Goal: Task Accomplishment & Management: Use online tool/utility

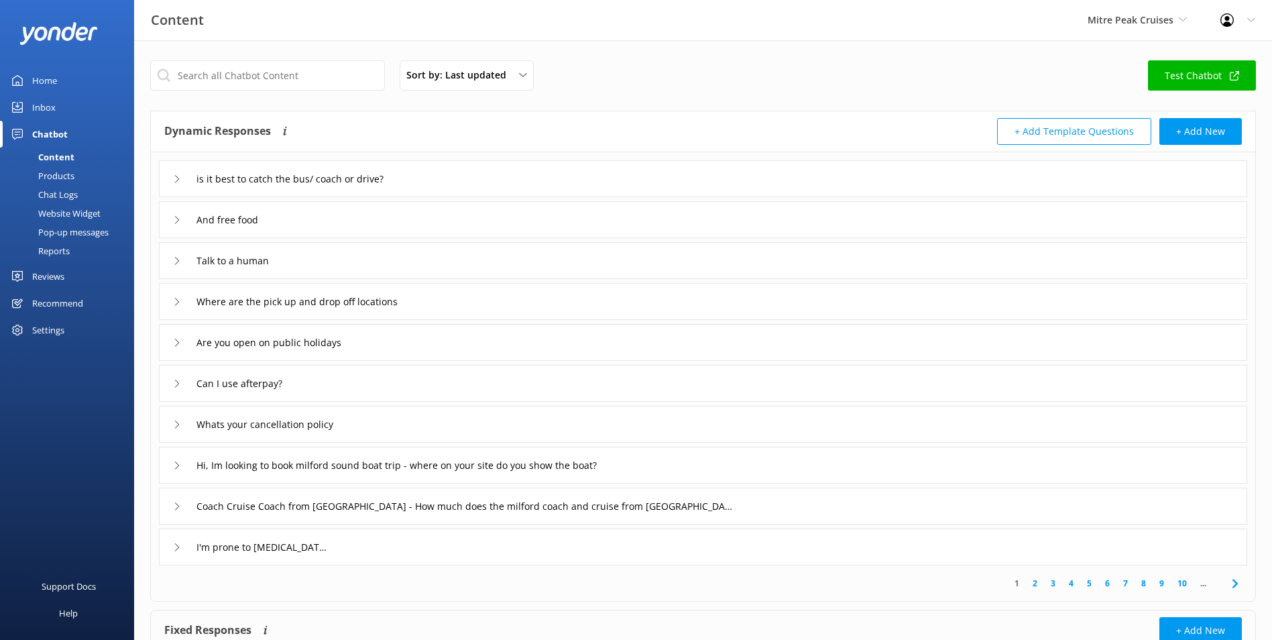
click at [55, 105] on link "Inbox" at bounding box center [67, 107] width 134 height 27
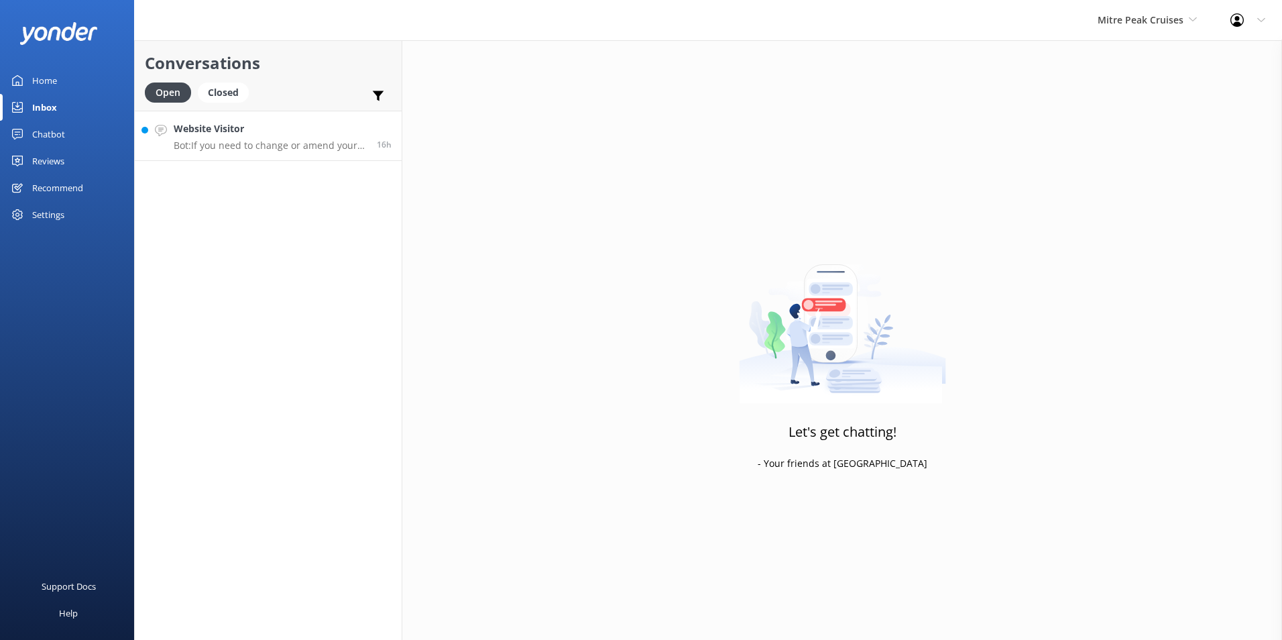
click at [306, 154] on link "Website Visitor Bot: If you need to change or amend your booking, please contac…" at bounding box center [268, 136] width 267 height 50
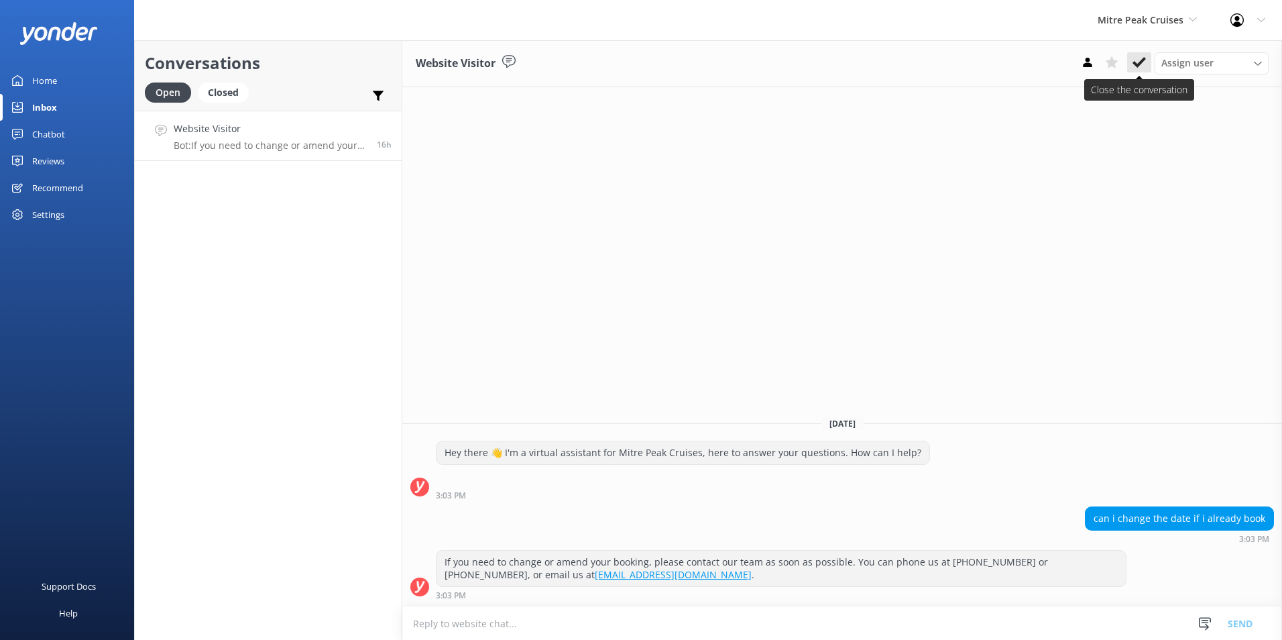
click at [1146, 62] on button at bounding box center [1139, 62] width 24 height 20
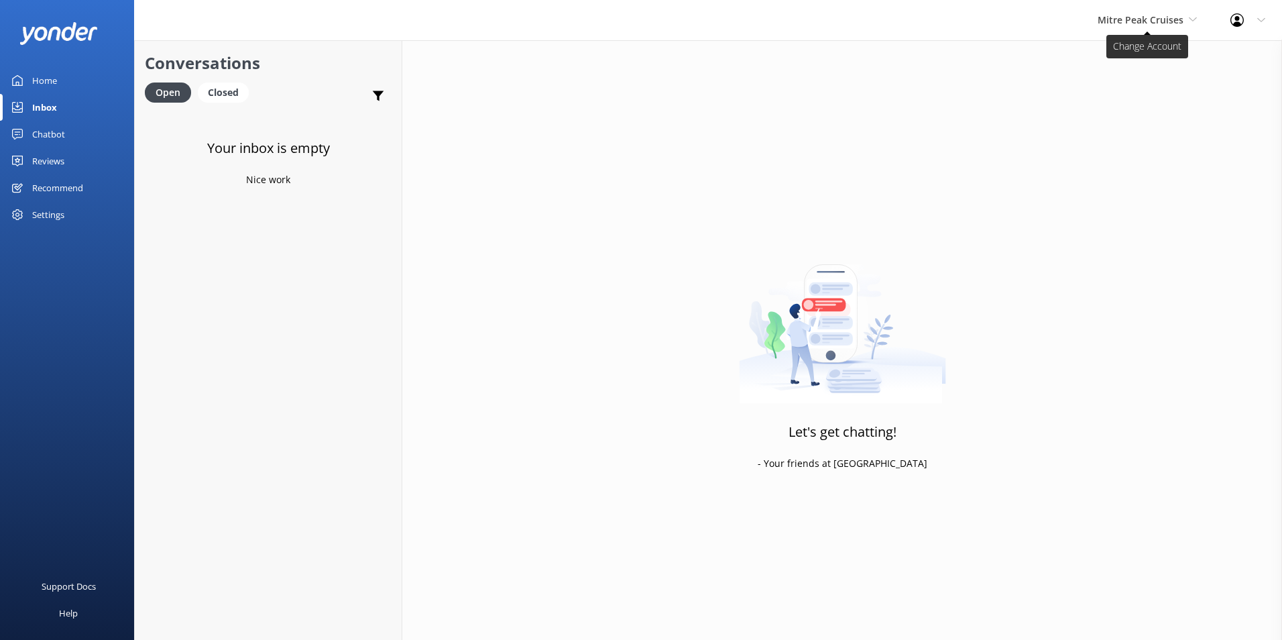
click at [1174, 16] on span "Mitre Peak Cruises" at bounding box center [1141, 19] width 86 height 13
click at [59, 77] on link "Home" at bounding box center [67, 80] width 134 height 27
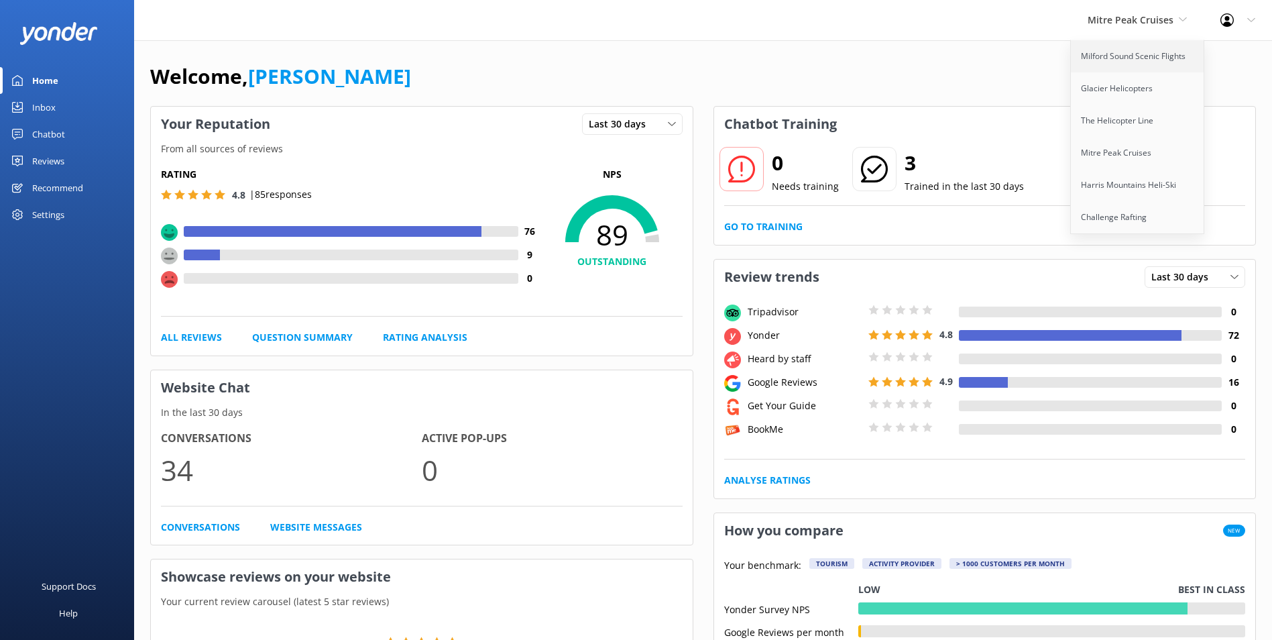
click at [1126, 57] on link "Milford Sound Scenic Flights" at bounding box center [1138, 56] width 134 height 32
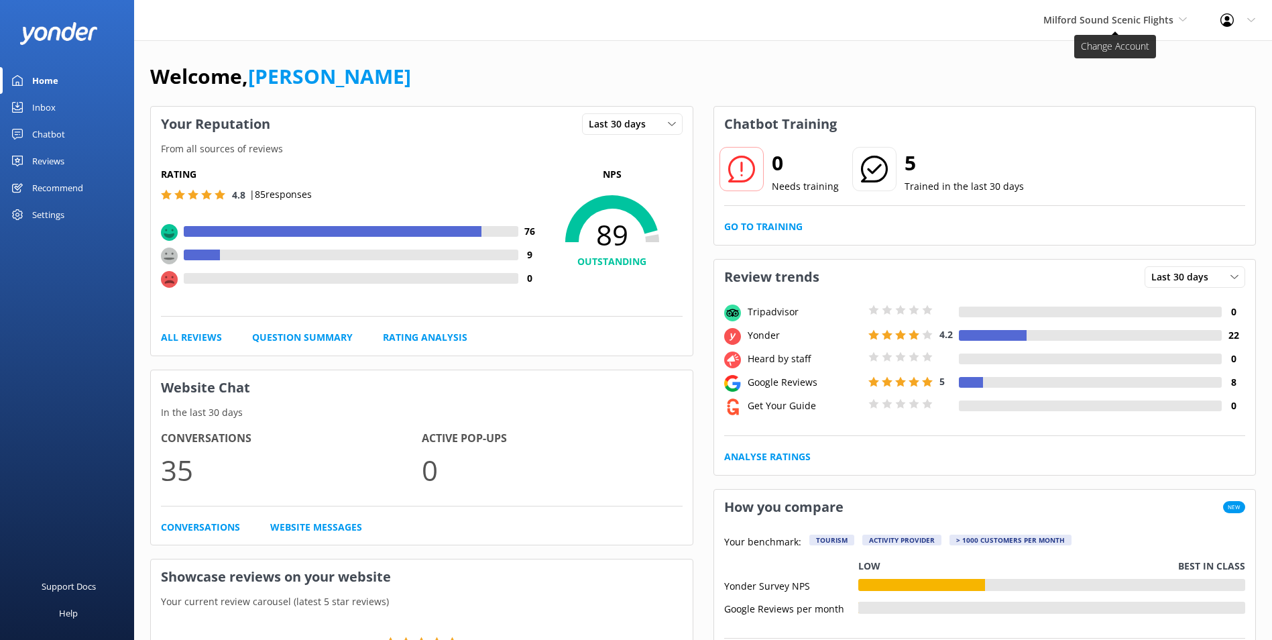
click at [1125, 14] on span "Milford Sound Scenic Flights" at bounding box center [1108, 19] width 130 height 13
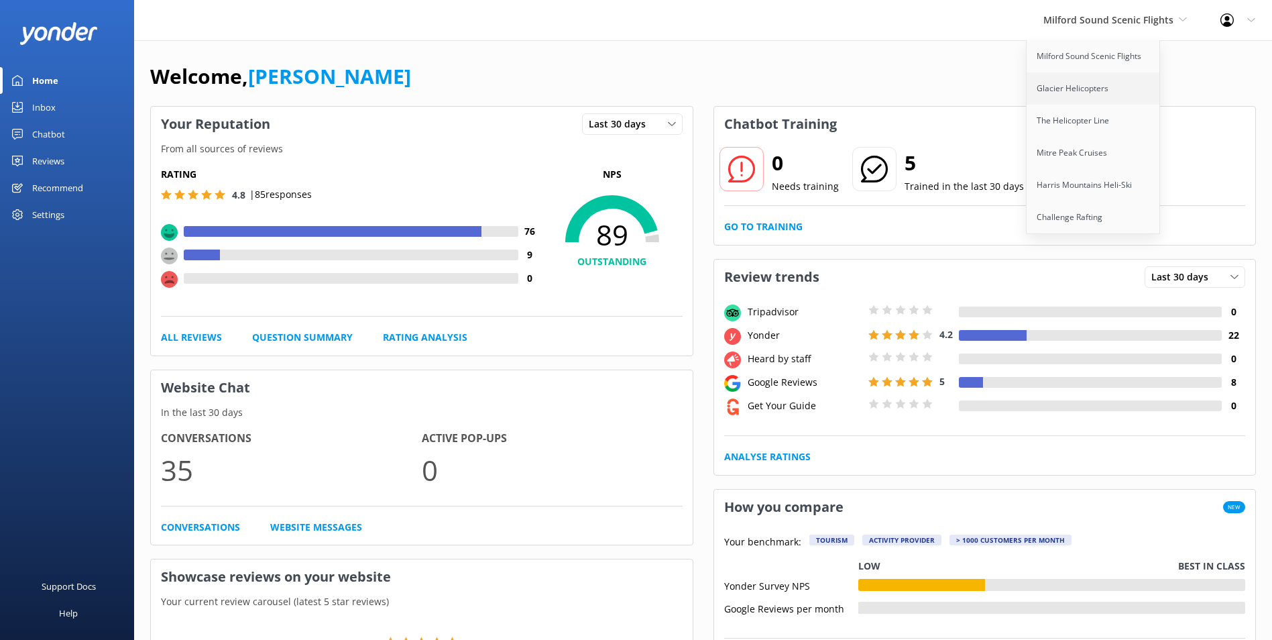
click at [1100, 82] on link "Glacier Helicopters" at bounding box center [1094, 88] width 134 height 32
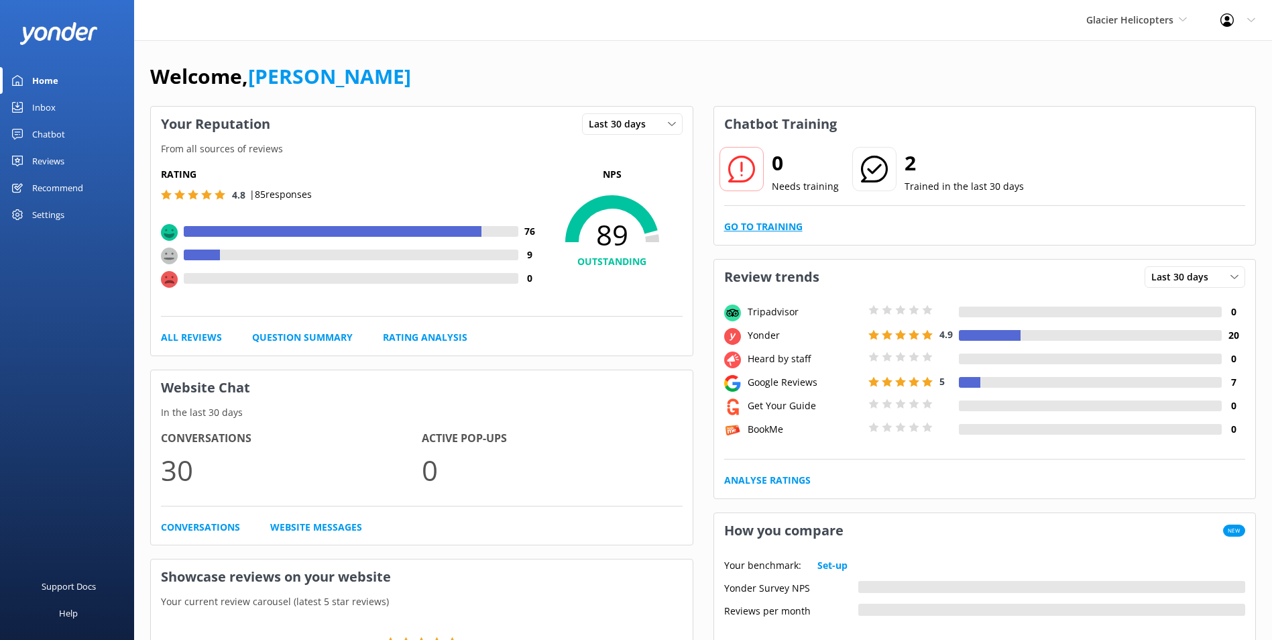
click at [797, 223] on link "Go to Training" at bounding box center [763, 226] width 78 height 15
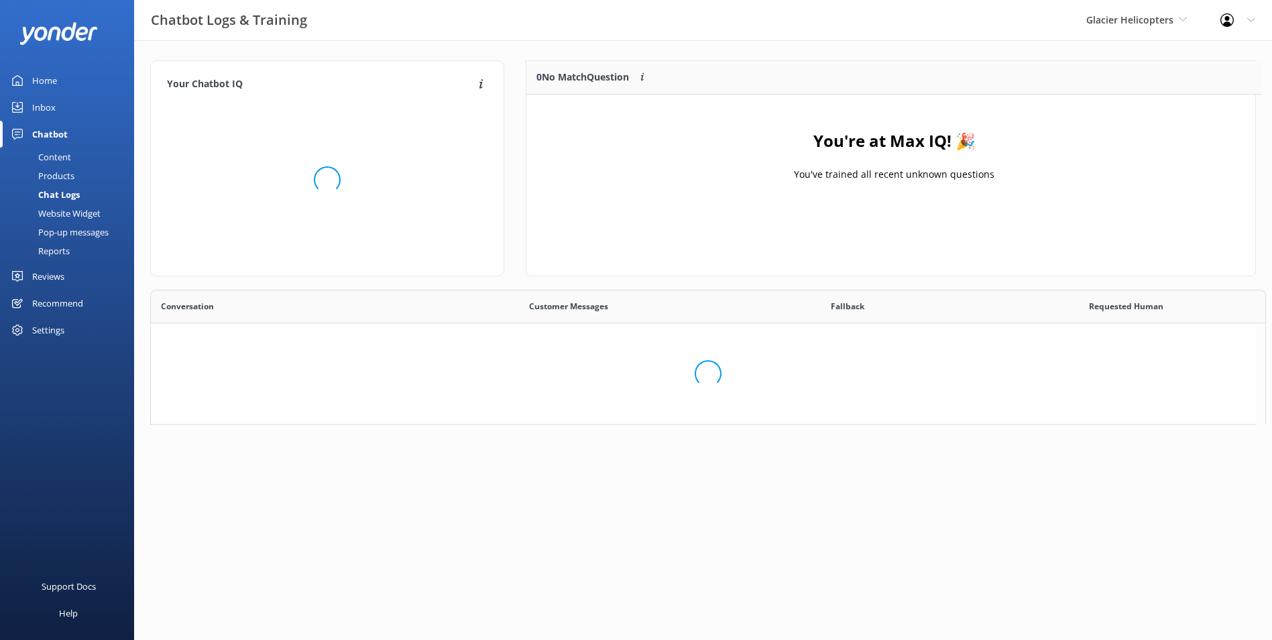
scroll to position [158, 718]
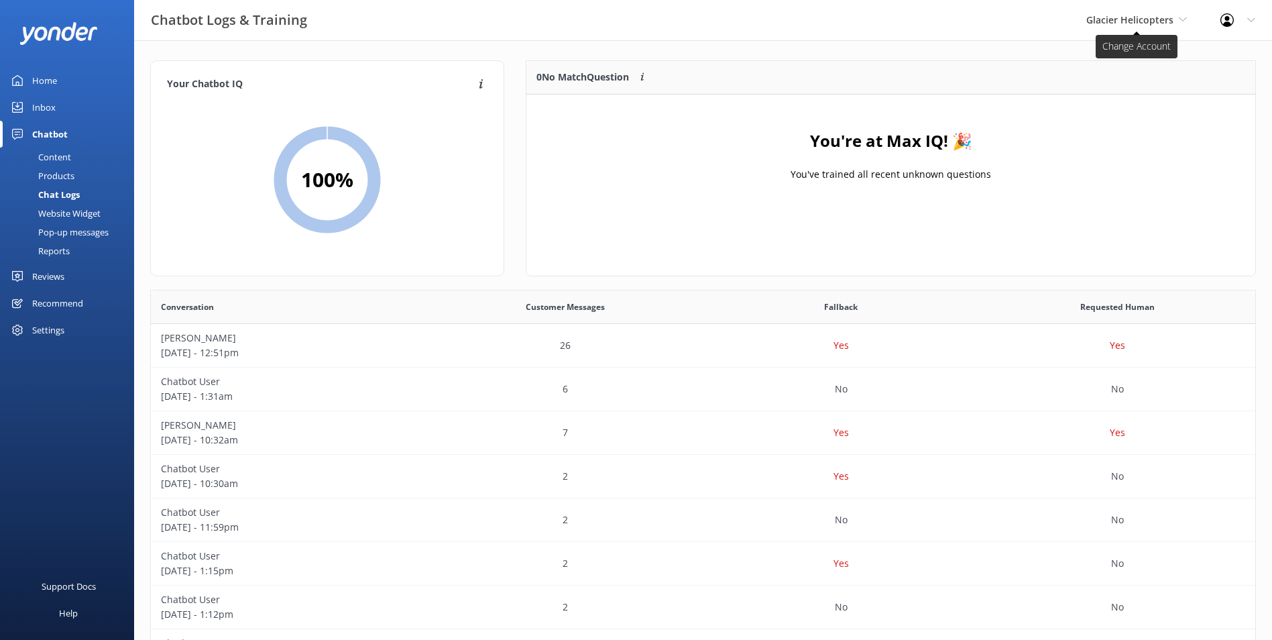
click at [1105, 13] on span "Glacier Helicopters" at bounding box center [1129, 19] width 87 height 13
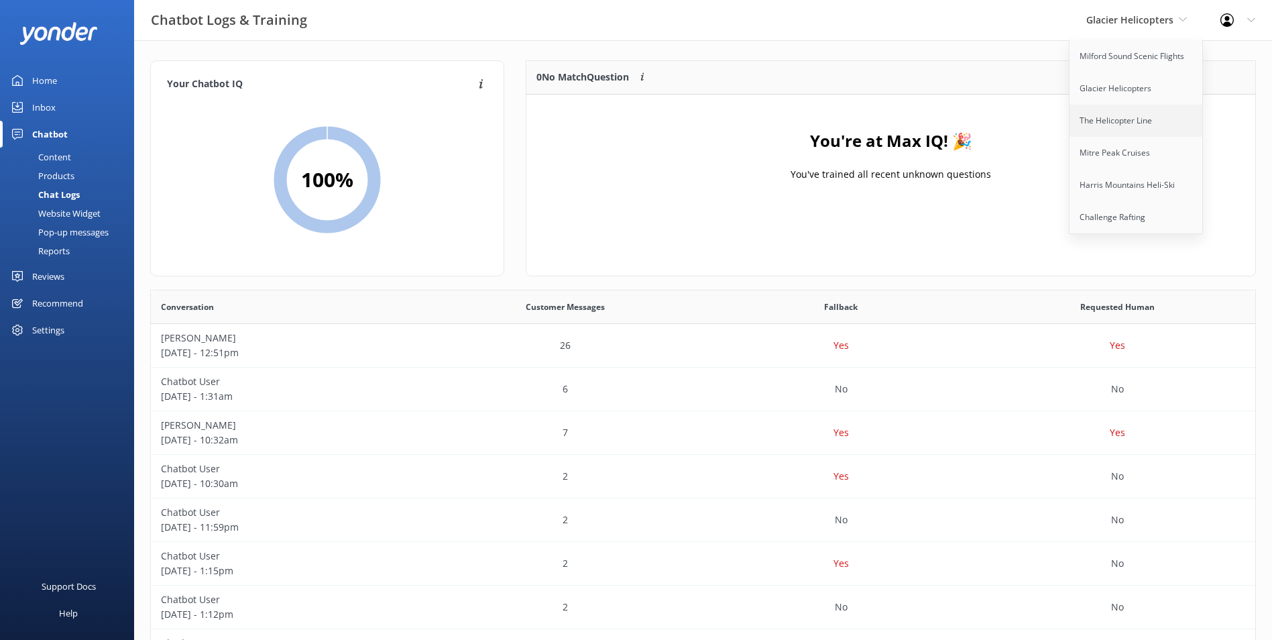
click at [1096, 115] on link "The Helicopter Line" at bounding box center [1137, 121] width 134 height 32
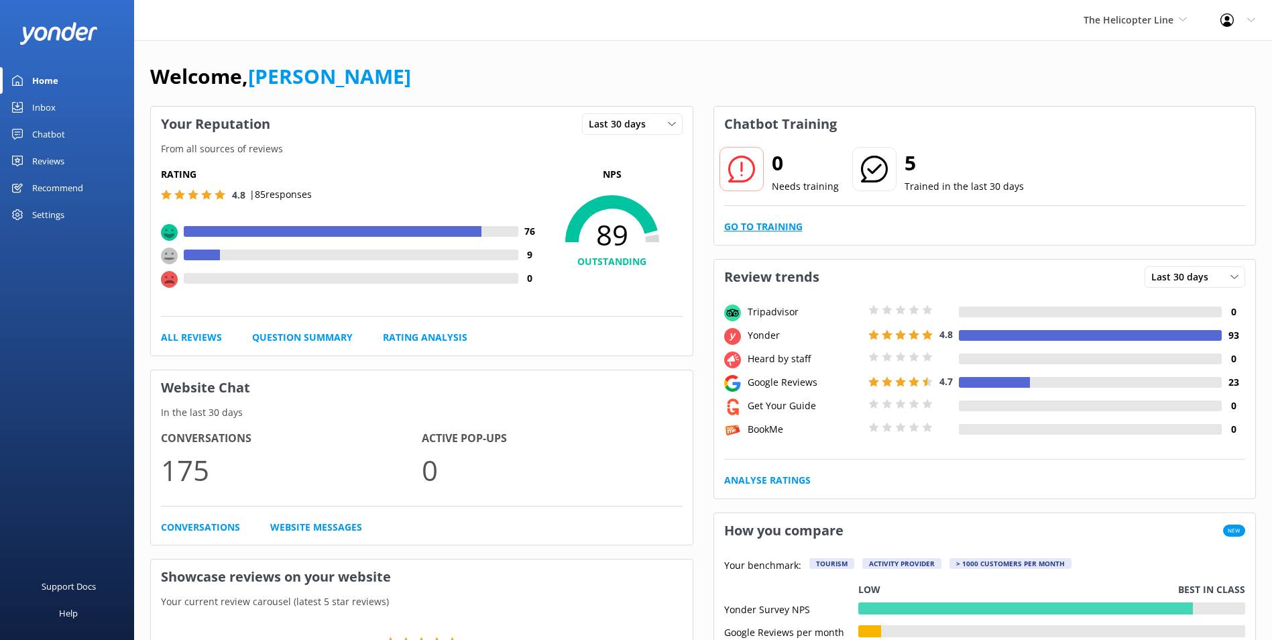
click at [771, 224] on link "Go to Training" at bounding box center [763, 226] width 78 height 15
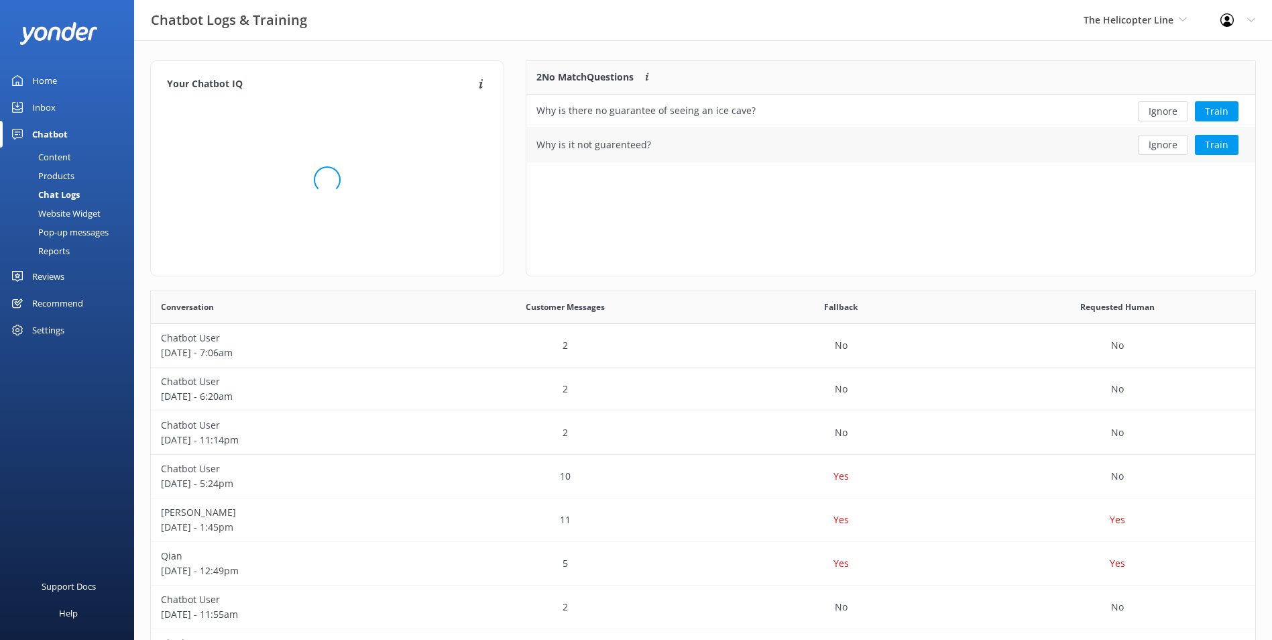
scroll to position [460, 1094]
click at [1158, 113] on button "Ignore" at bounding box center [1163, 111] width 50 height 20
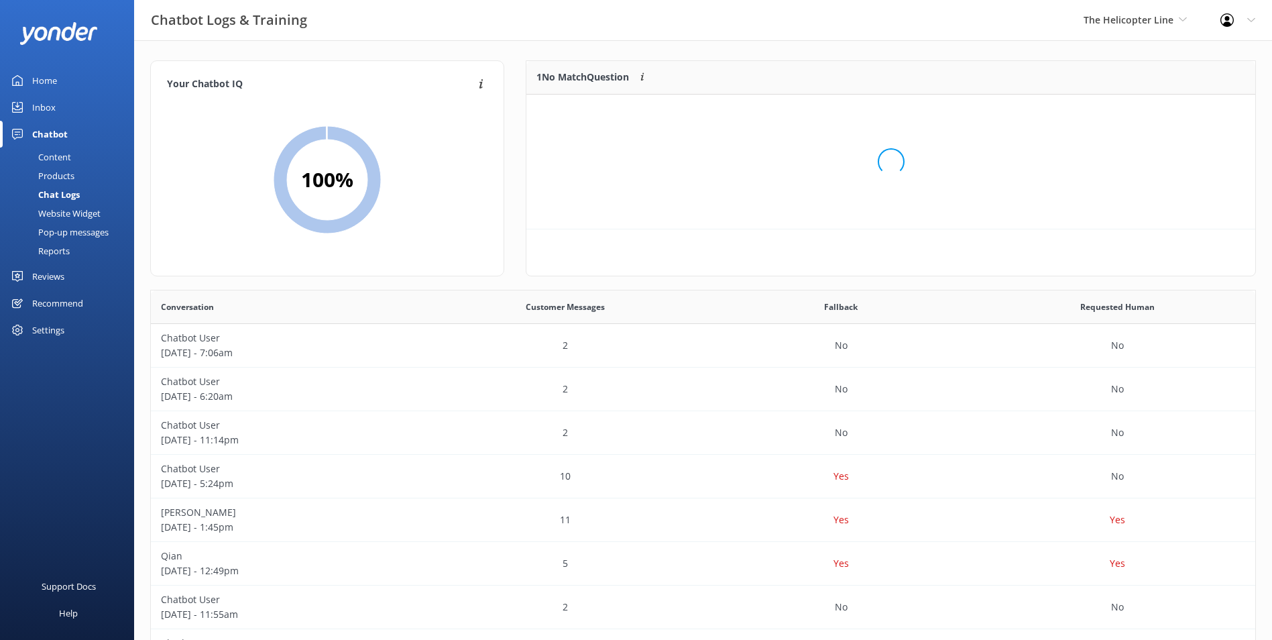
scroll to position [58, 718]
click at [1158, 113] on button "Ignore" at bounding box center [1163, 111] width 50 height 20
click at [82, 150] on link "Content" at bounding box center [71, 157] width 126 height 19
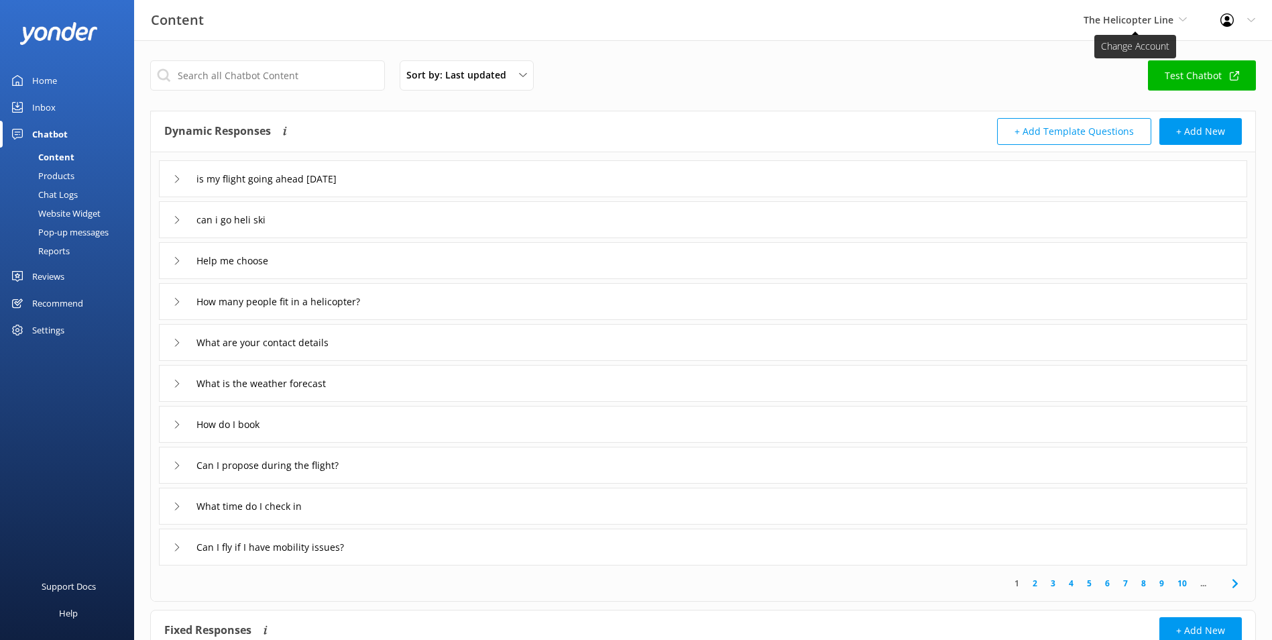
click at [1168, 23] on span "The Helicopter Line" at bounding box center [1129, 19] width 90 height 13
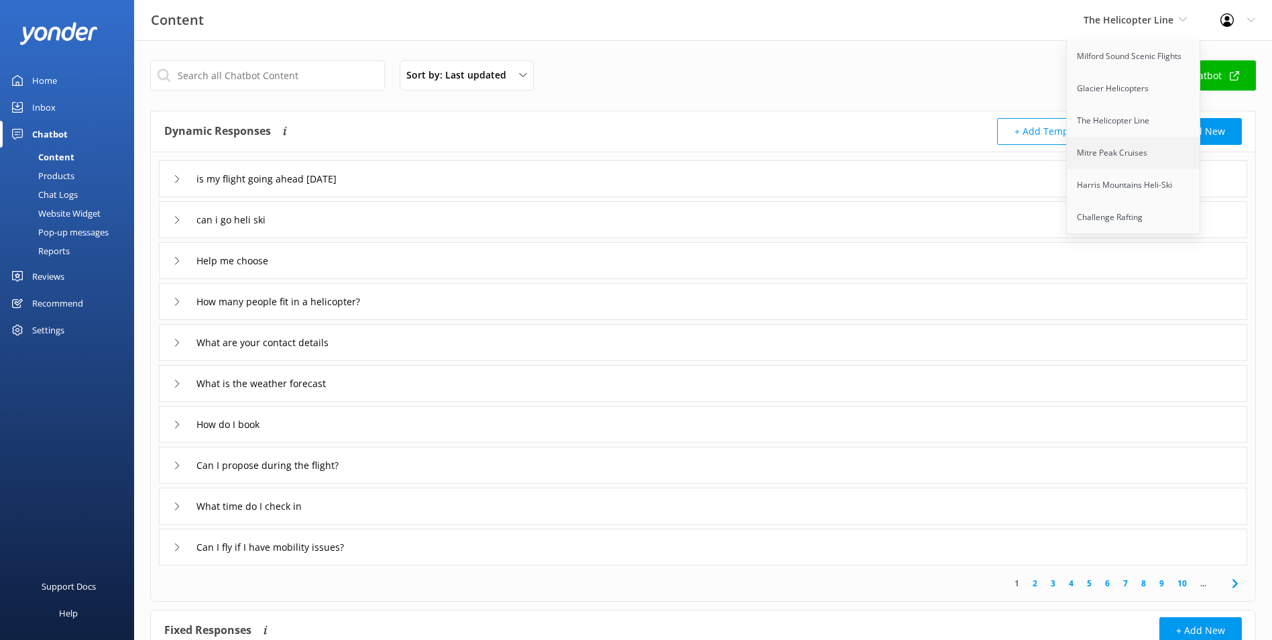
click at [1147, 146] on link "Mitre Peak Cruises" at bounding box center [1134, 153] width 134 height 32
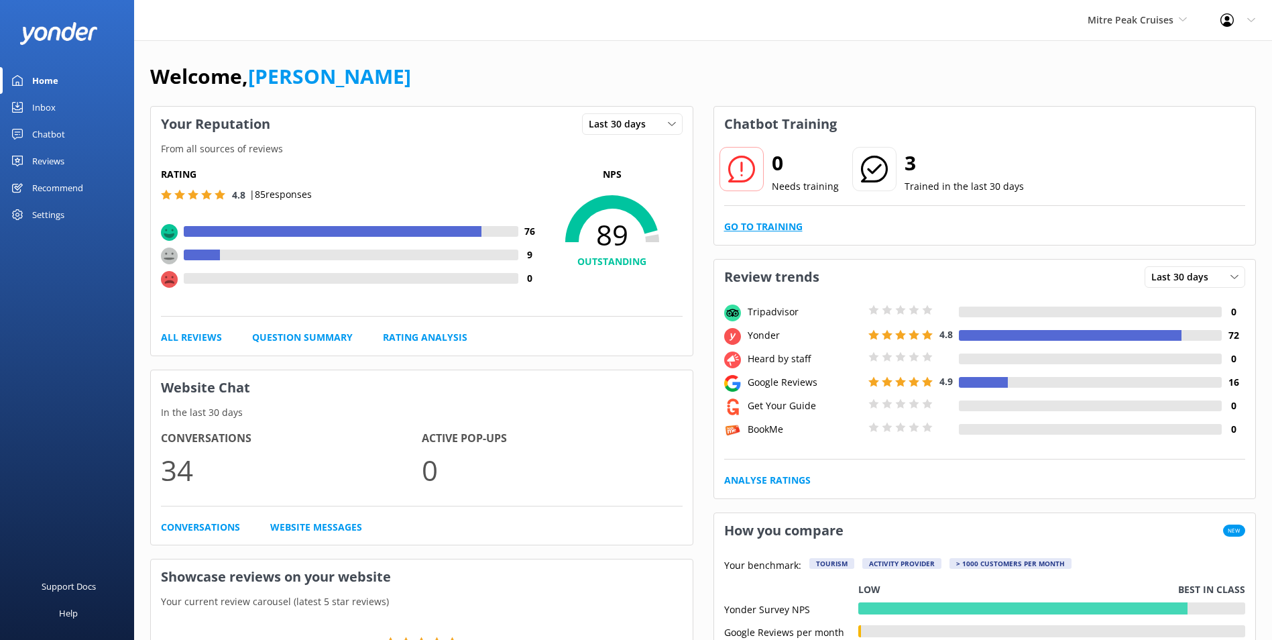
click at [772, 226] on link "Go to Training" at bounding box center [763, 226] width 78 height 15
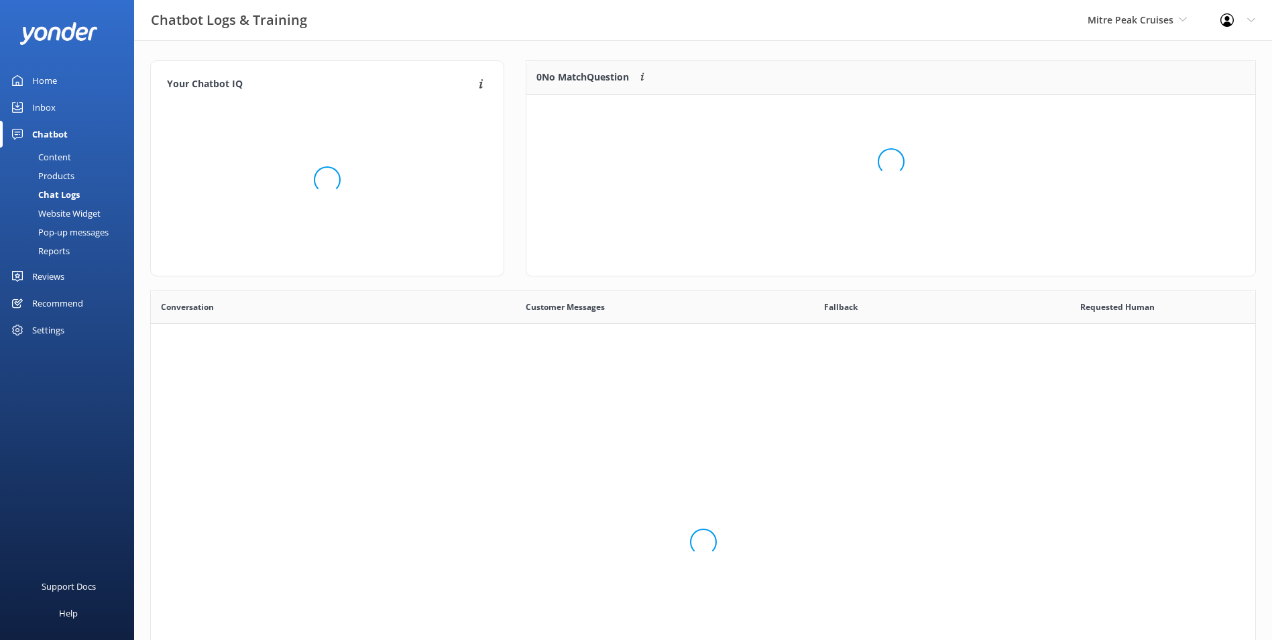
scroll to position [460, 1094]
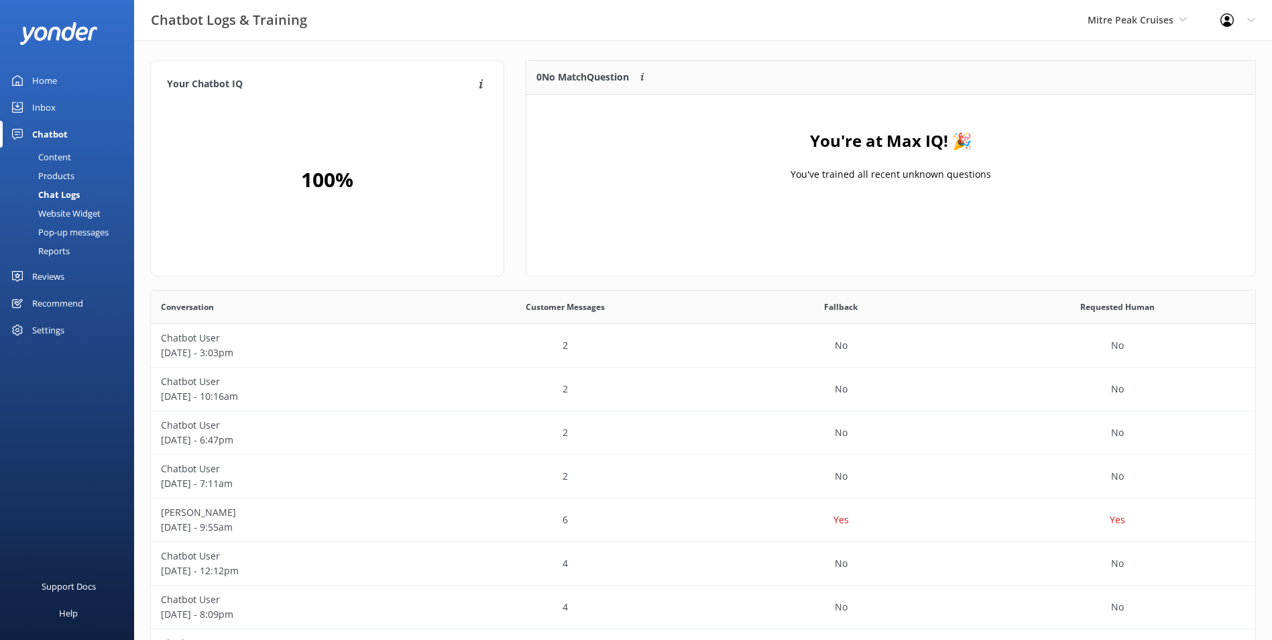
click at [58, 107] on link "Inbox" at bounding box center [67, 107] width 134 height 27
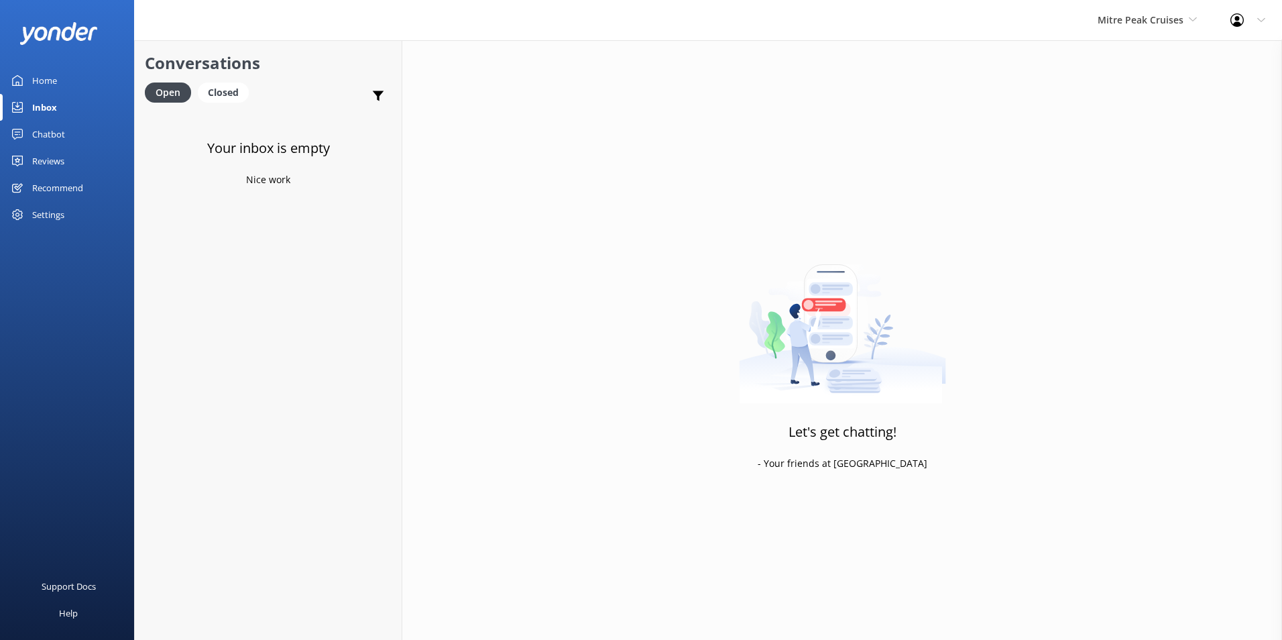
drag, startPoint x: 1217, startPoint y: 7, endPoint x: 1202, endPoint y: 15, distance: 17.1
click at [1217, 7] on div "Profile Settings Logout" at bounding box center [1248, 20] width 68 height 40
click at [1184, 20] on span "Mitre Peak Cruises" at bounding box center [1147, 20] width 99 height 15
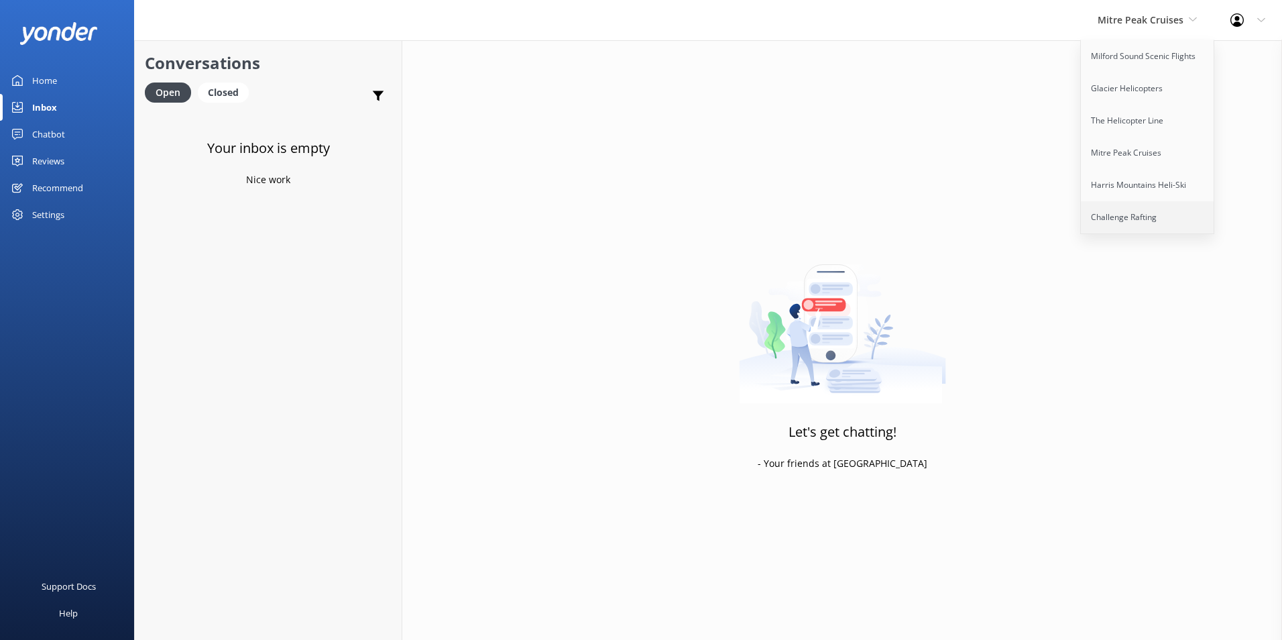
click at [1125, 219] on link "Challenge Rafting" at bounding box center [1148, 217] width 134 height 32
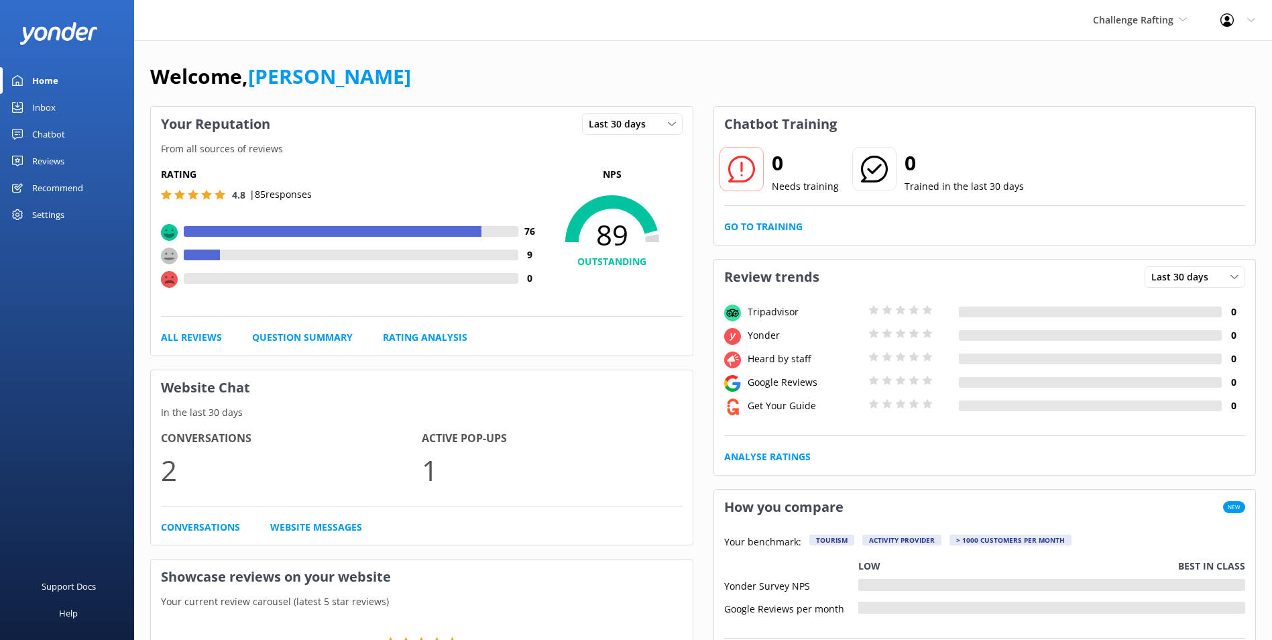
click at [44, 105] on div "Inbox" at bounding box center [43, 107] width 23 height 27
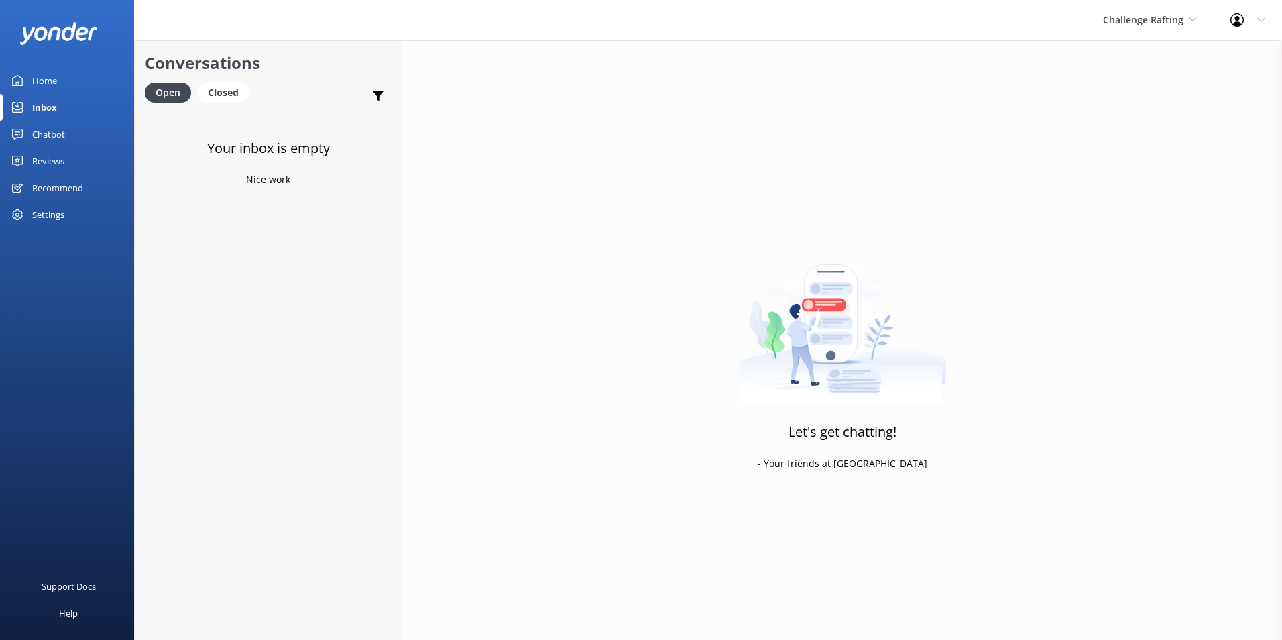
click at [1162, 31] on div "Challenge Rafting Milford Sound Scenic Flights Glacier Helicopters The Helicopt…" at bounding box center [1149, 20] width 127 height 40
click at [1137, 182] on link "Harris Mountains Heli-Ski" at bounding box center [1153, 185] width 134 height 32
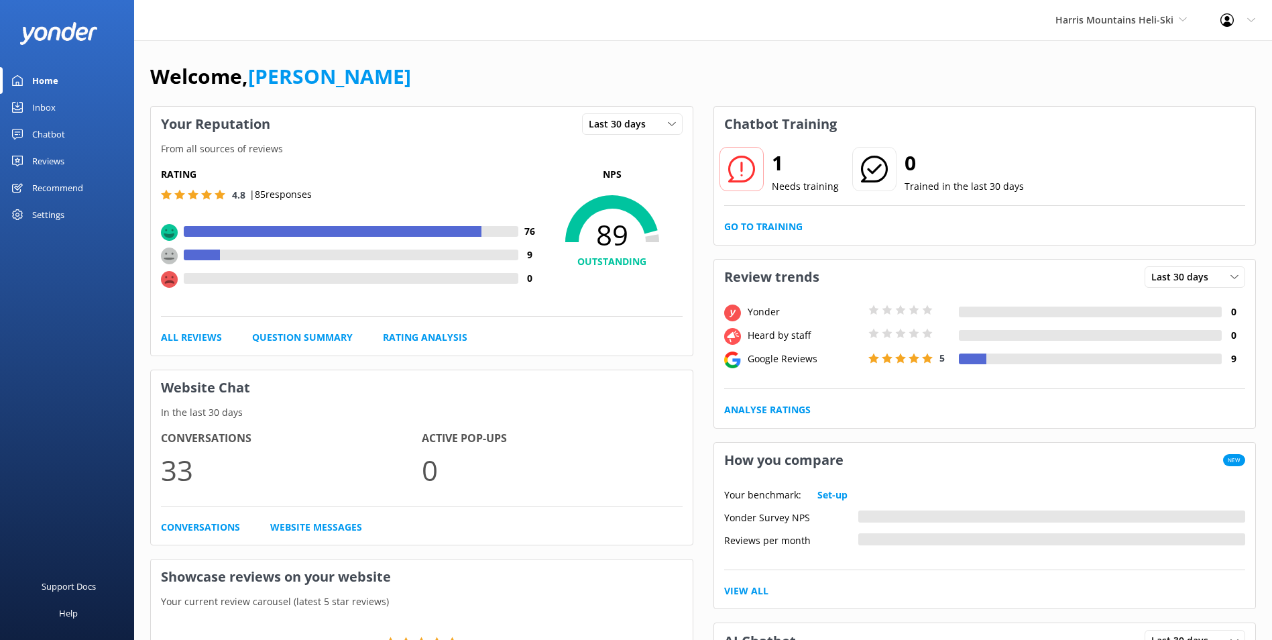
click at [788, 235] on div "1 Needs training 0 Trained in the last 30 days Go to Training" at bounding box center [985, 193] width 542 height 103
click at [791, 231] on link "Go to Training" at bounding box center [763, 226] width 78 height 15
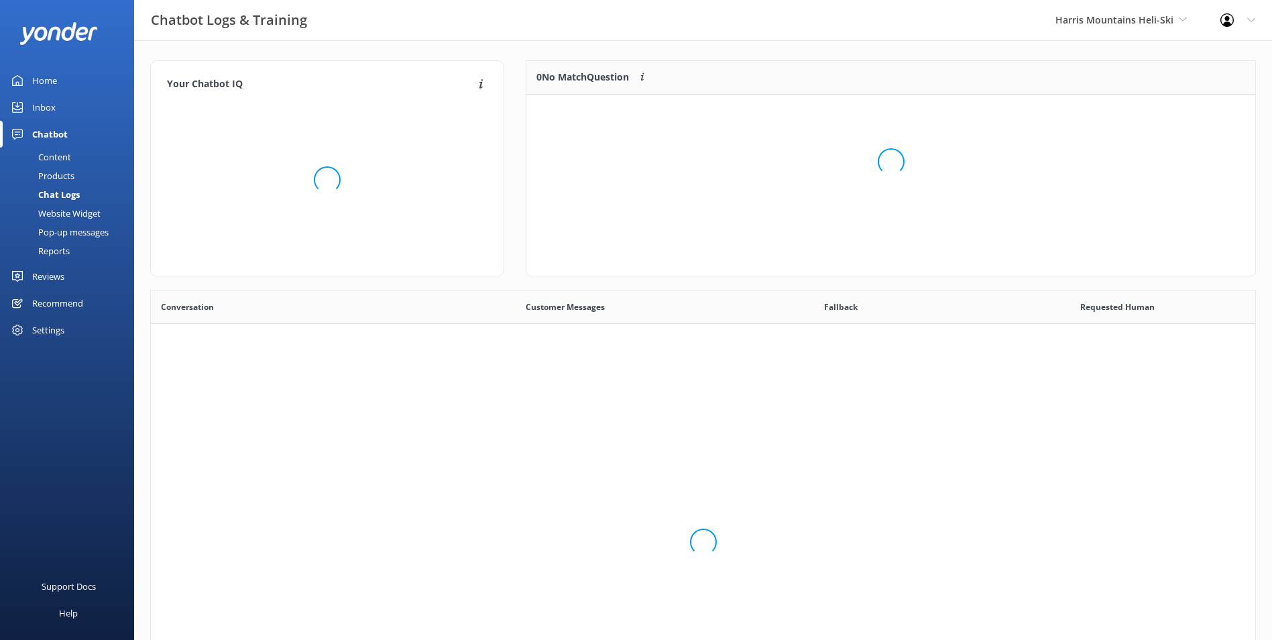
scroll to position [58, 718]
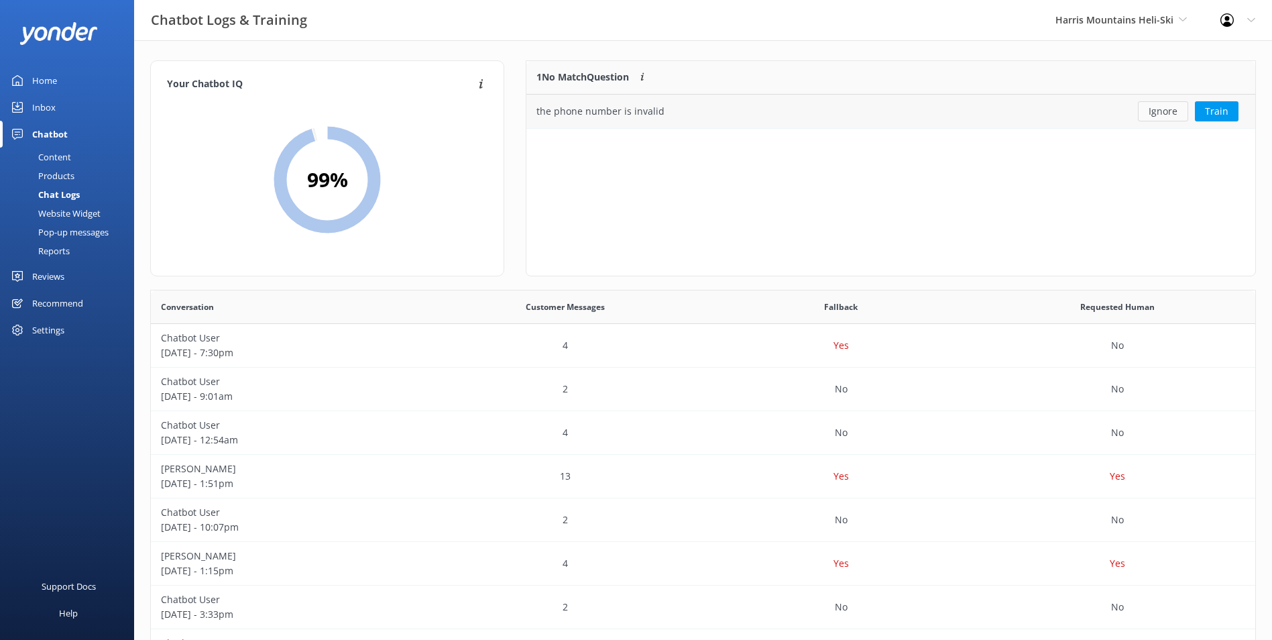
click at [1172, 105] on button "Ignore" at bounding box center [1163, 111] width 50 height 20
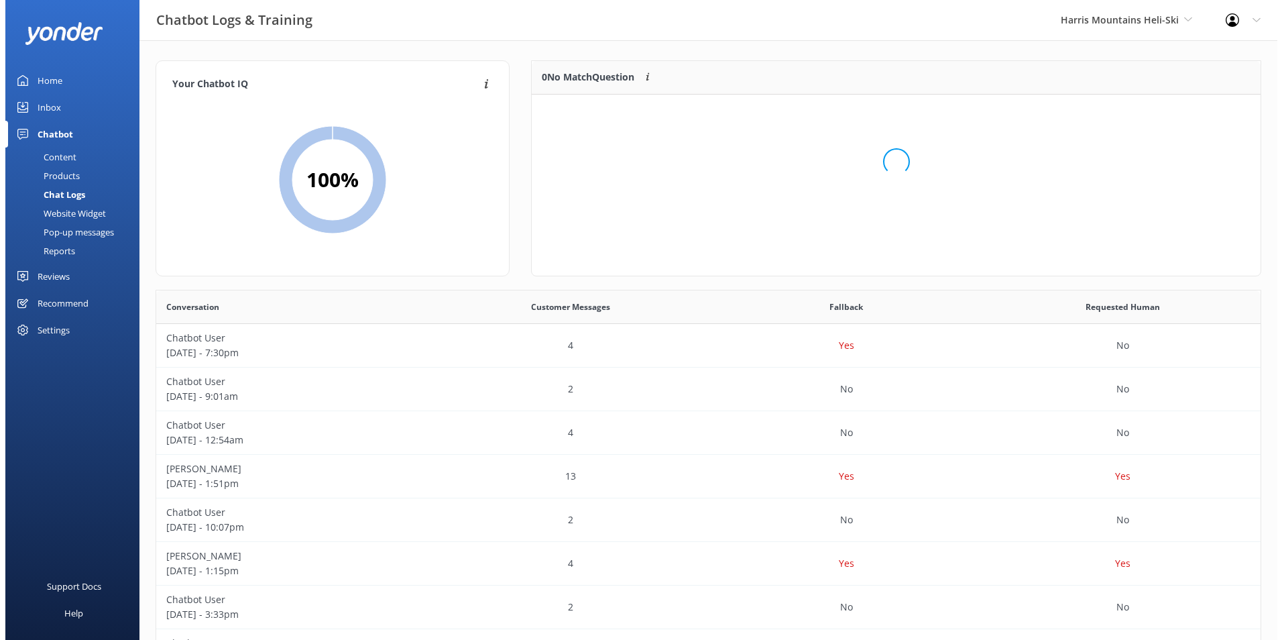
scroll to position [158, 718]
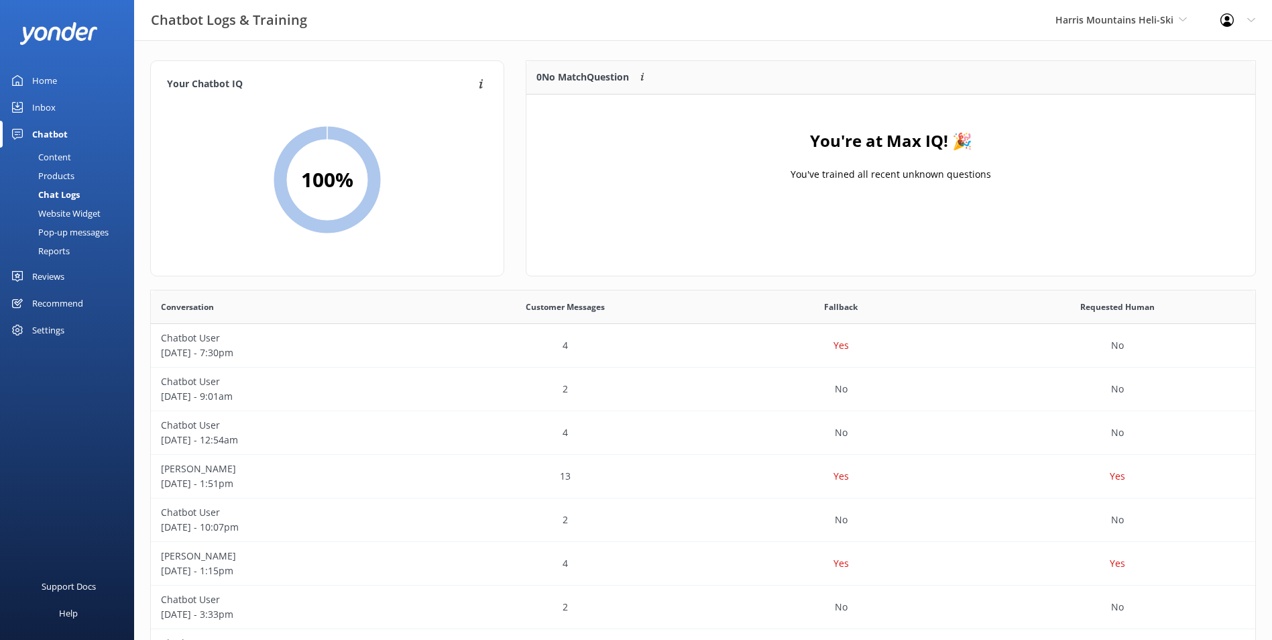
click at [57, 101] on link "Inbox" at bounding box center [67, 107] width 134 height 27
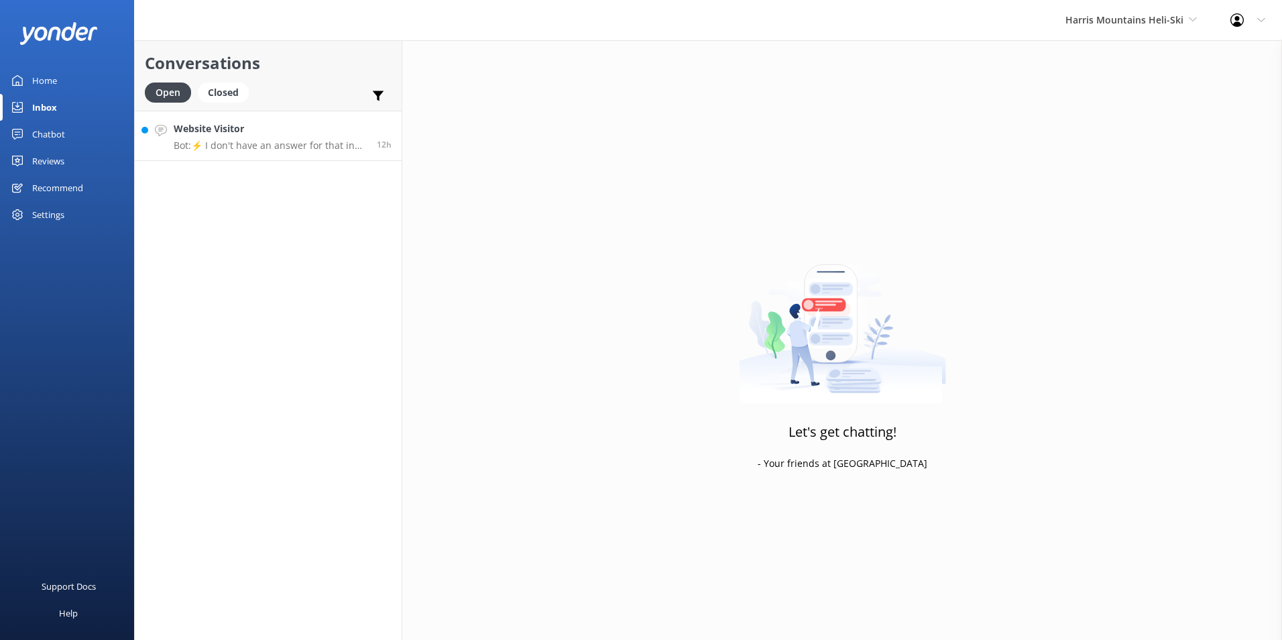
click at [268, 109] on div "Open Closed Important Assigned to me Unassigned" at bounding box center [268, 98] width 247 height 32
click at [269, 123] on h4 "Website Visitor" at bounding box center [270, 128] width 193 height 15
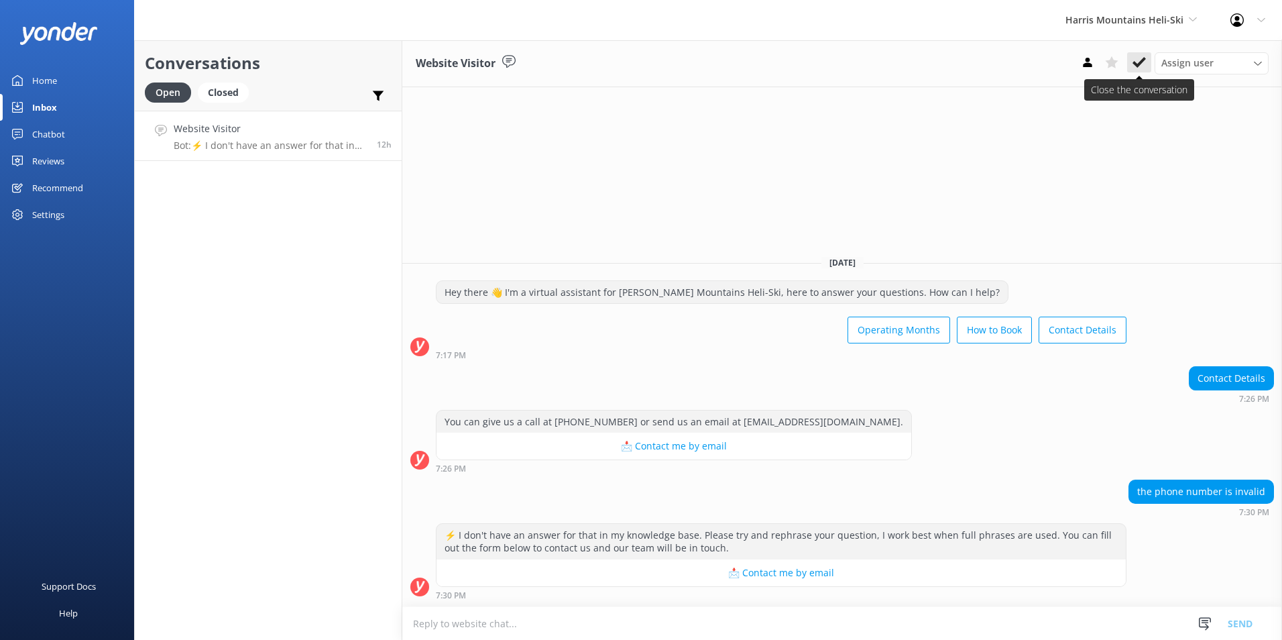
click at [1139, 64] on use at bounding box center [1139, 62] width 13 height 11
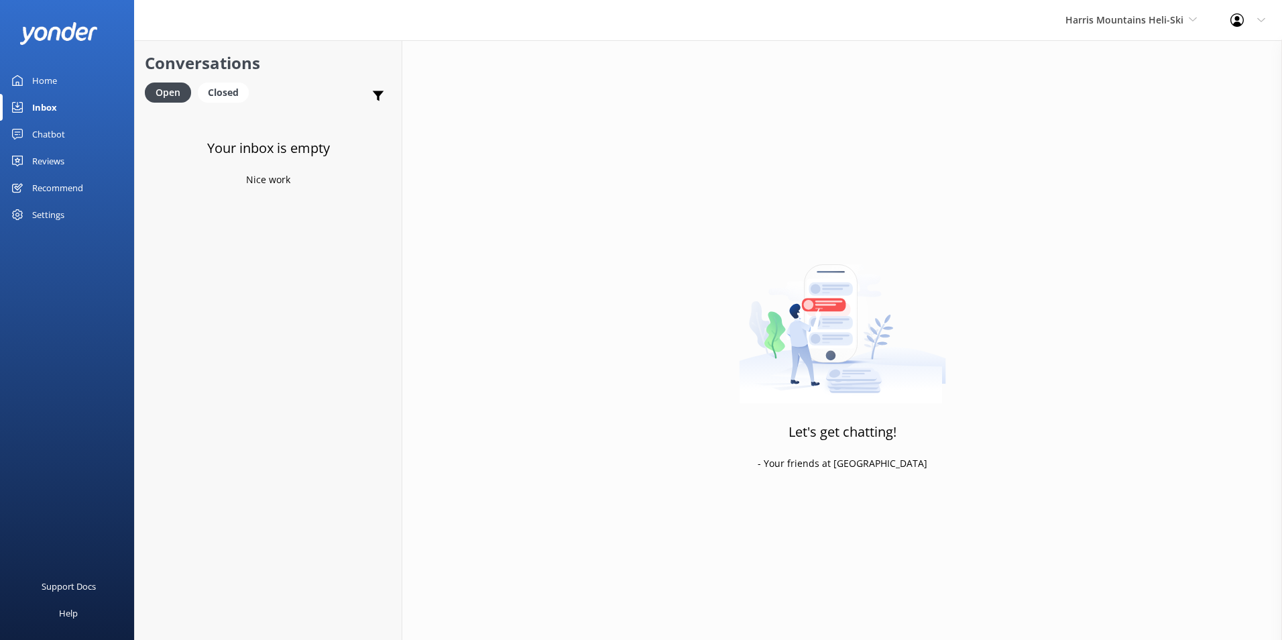
click at [27, 93] on link "Home" at bounding box center [67, 80] width 134 height 27
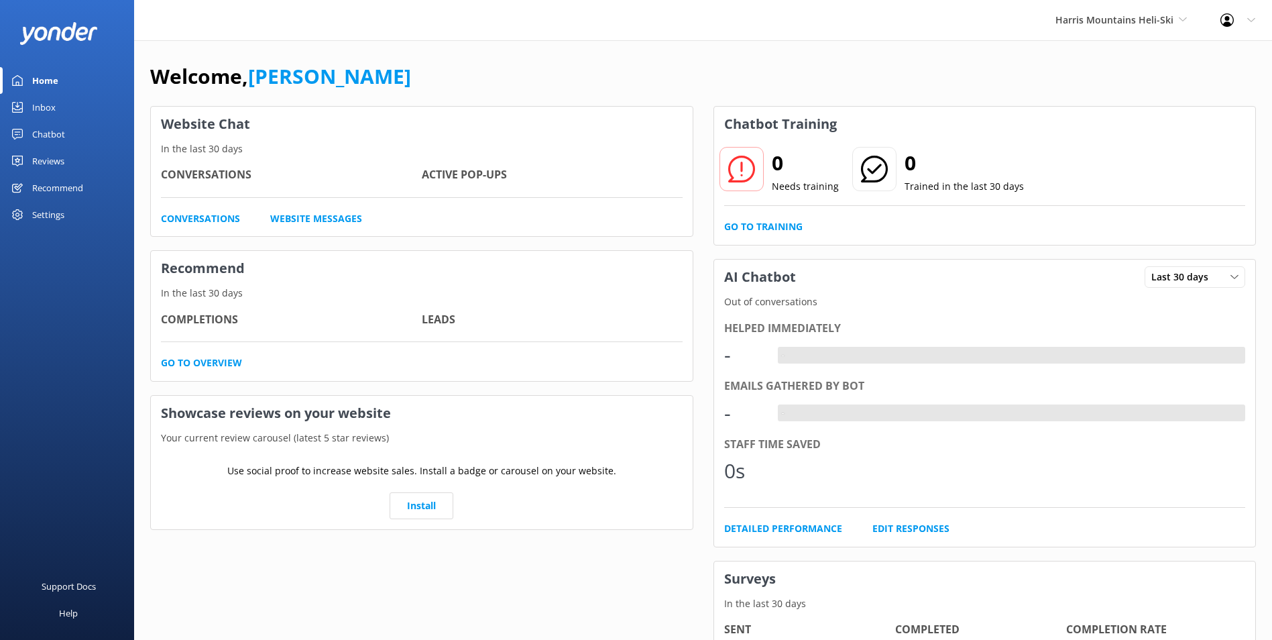
click at [41, 77] on div "Home" at bounding box center [45, 80] width 26 height 27
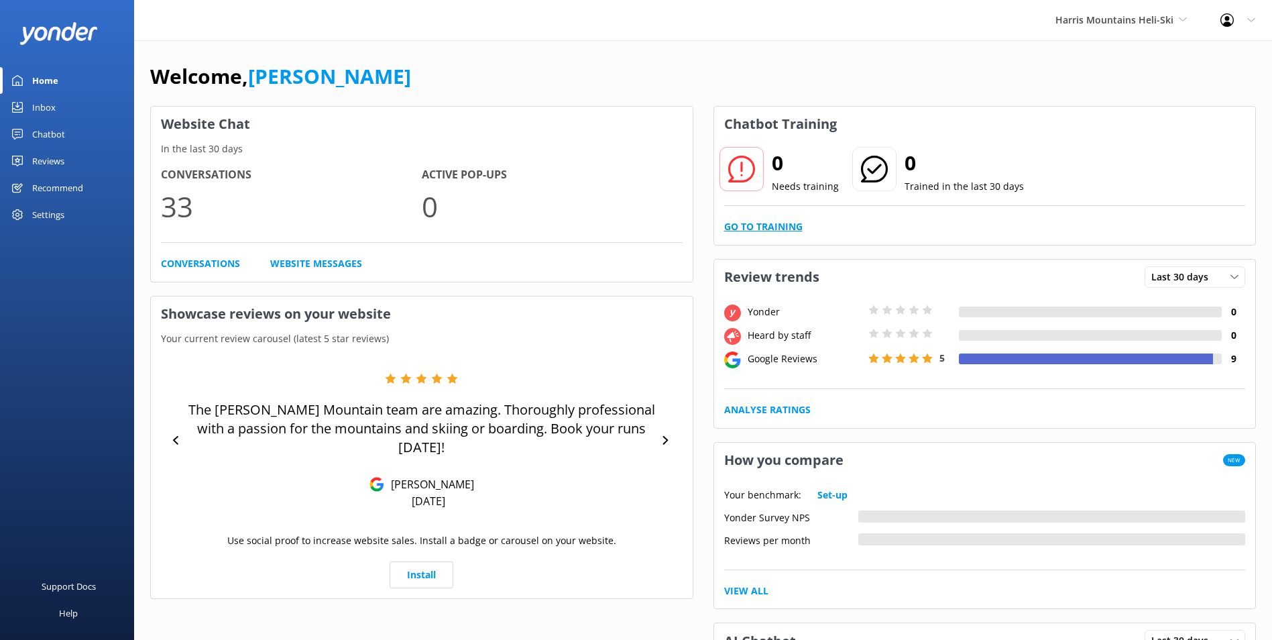
click at [775, 221] on link "Go to Training" at bounding box center [763, 226] width 78 height 15
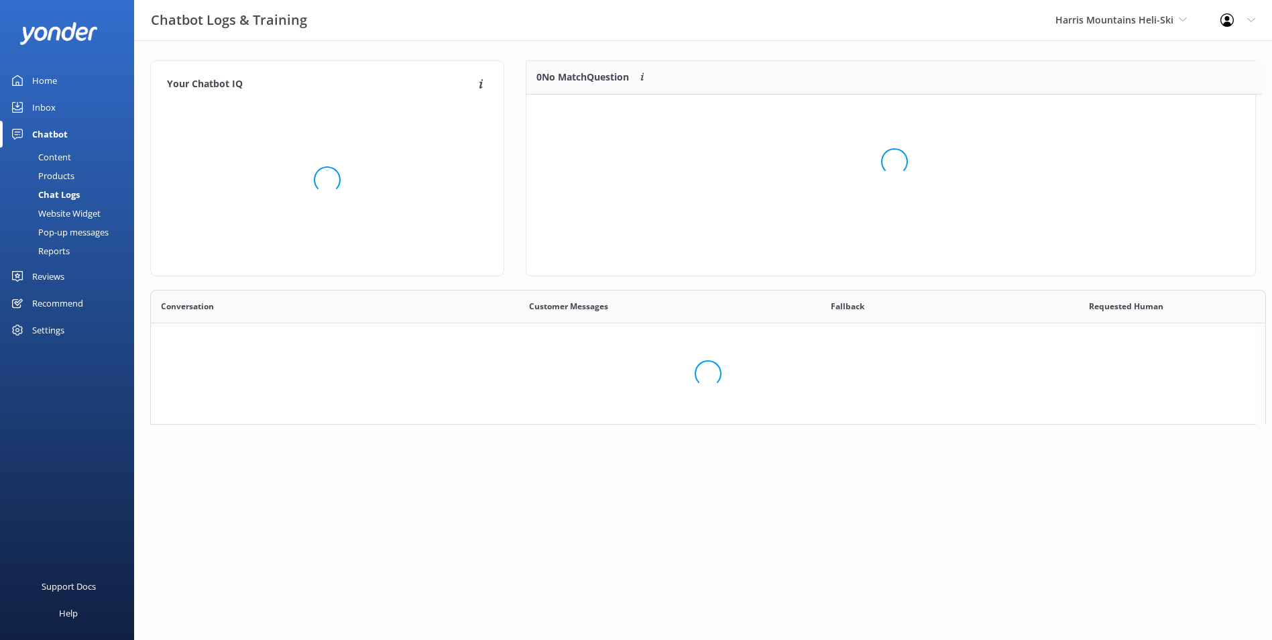
scroll to position [11, 11]
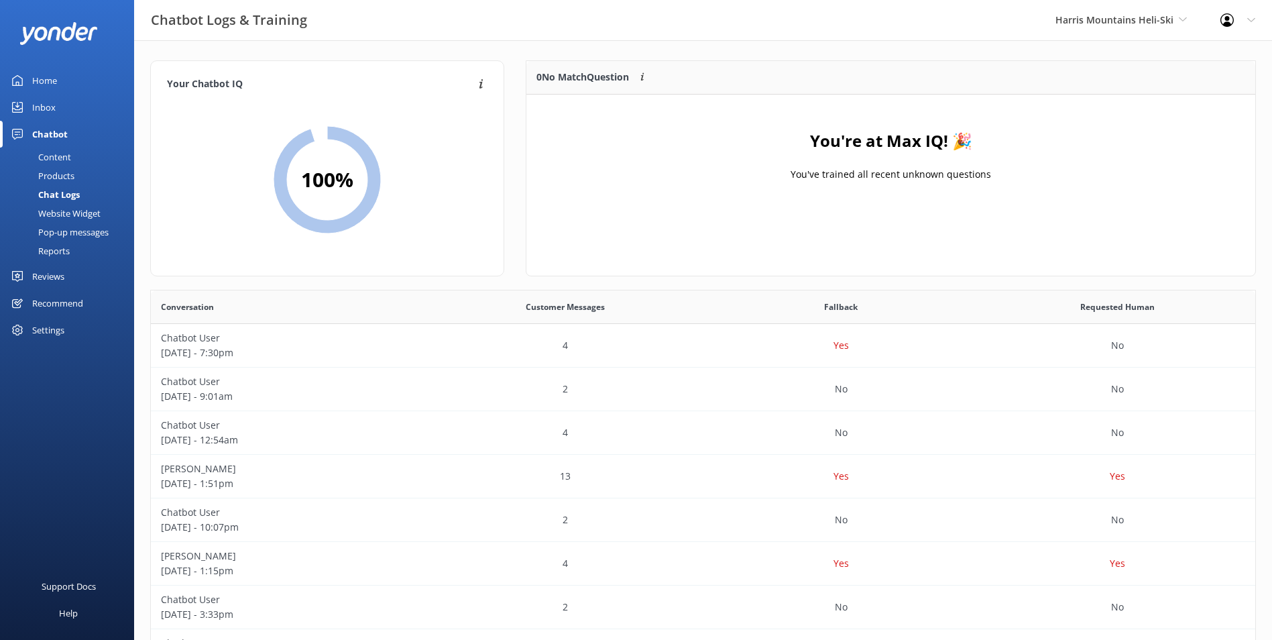
click at [1135, 27] on span "Harris Mountains Heli-Ski" at bounding box center [1121, 20] width 131 height 15
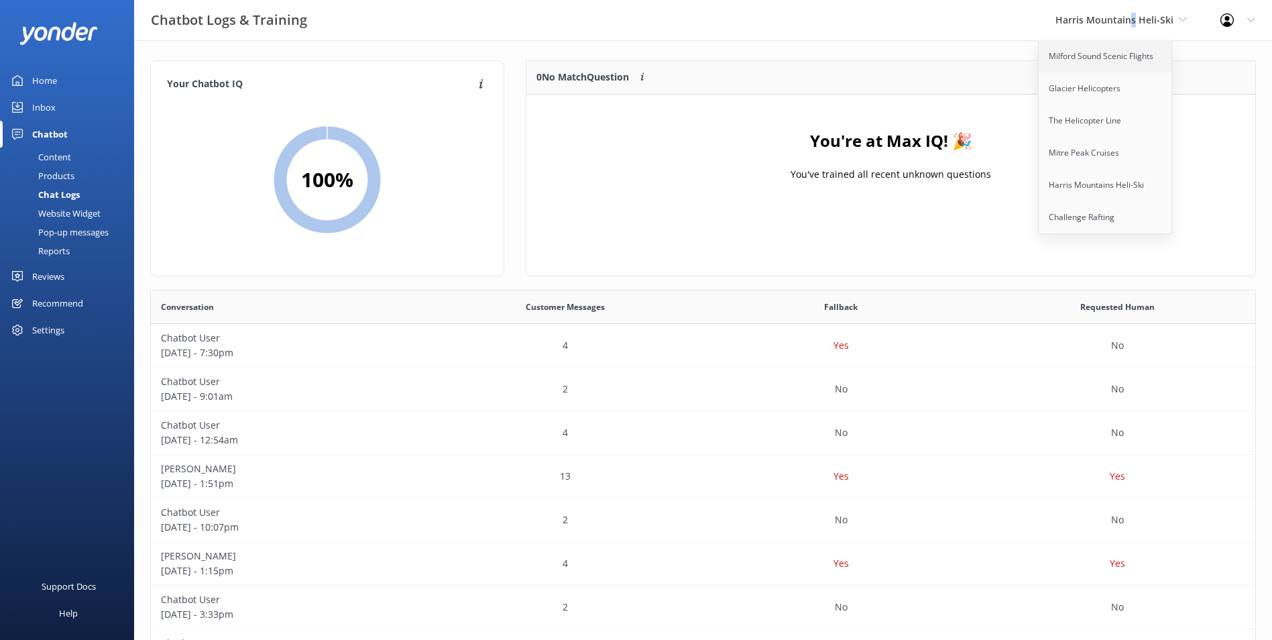
drag, startPoint x: 1134, startPoint y: 29, endPoint x: 1113, endPoint y: 58, distance: 36.5
click at [1113, 58] on link "Milford Sound Scenic Flights" at bounding box center [1106, 56] width 134 height 32
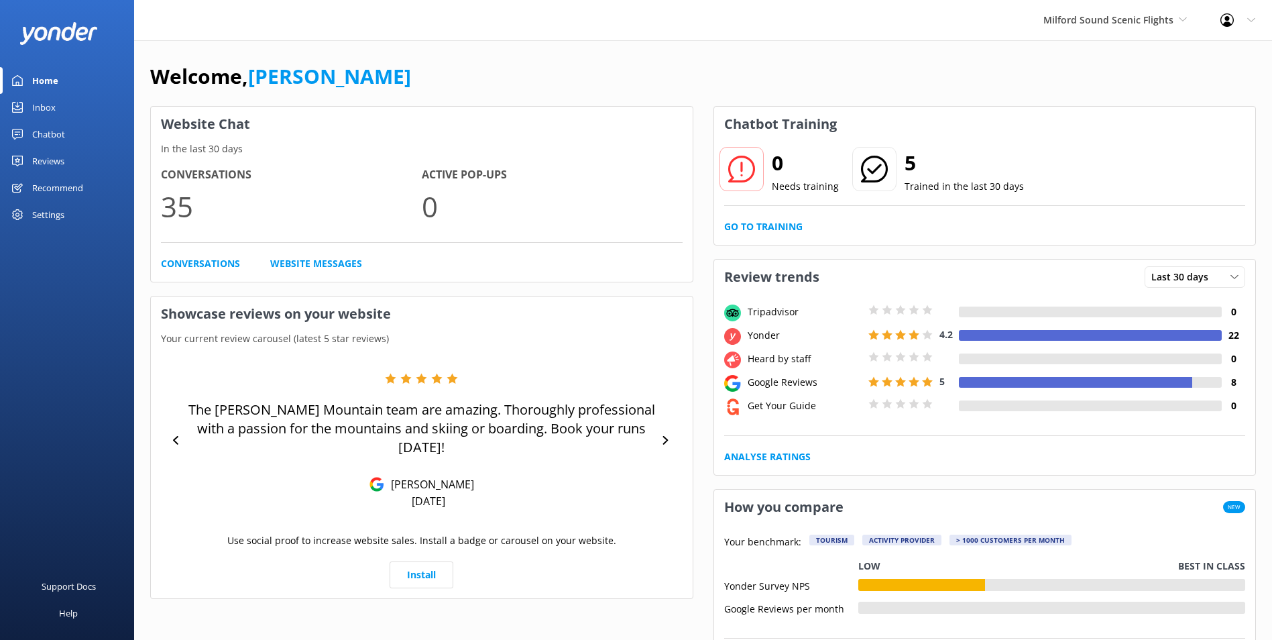
click at [49, 161] on div "Reviews" at bounding box center [48, 161] width 32 height 27
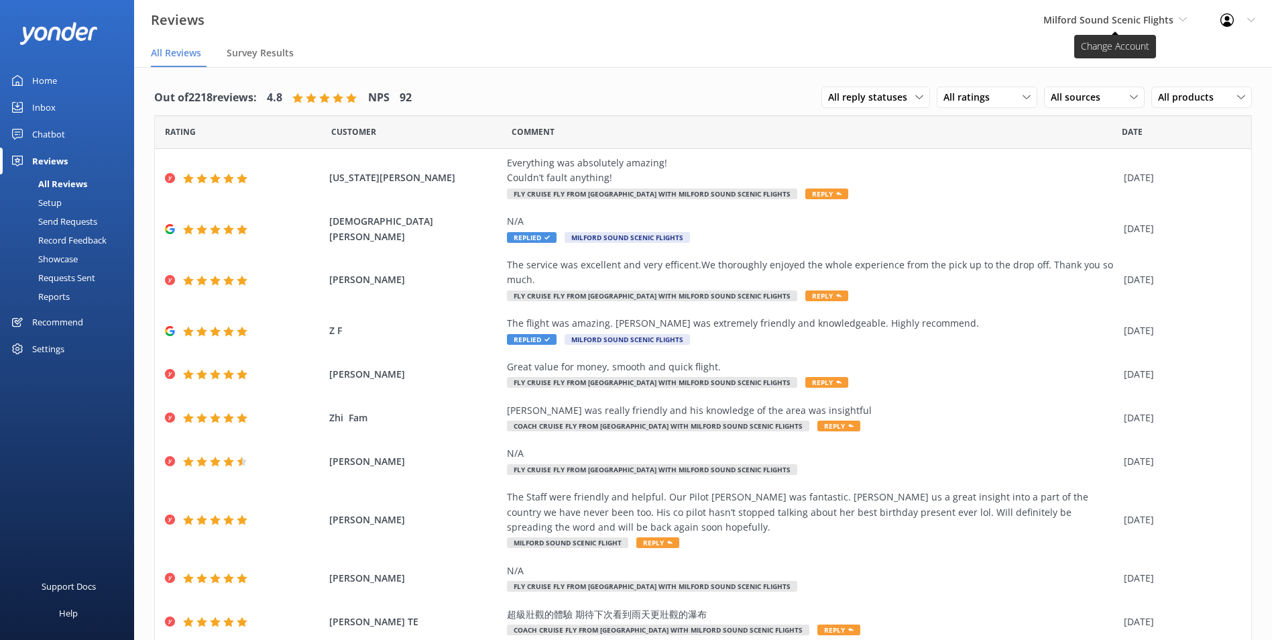
click at [1137, 18] on span "Milford Sound Scenic Flights" at bounding box center [1108, 19] width 130 height 13
